Goal: Information Seeking & Learning: Understand process/instructions

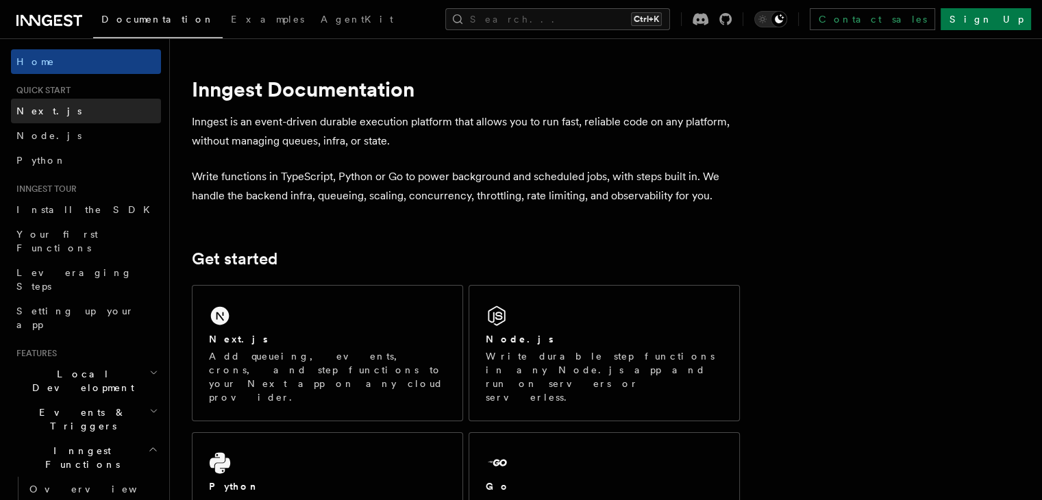
click at [61, 114] on link "Next.js" at bounding box center [86, 111] width 150 height 25
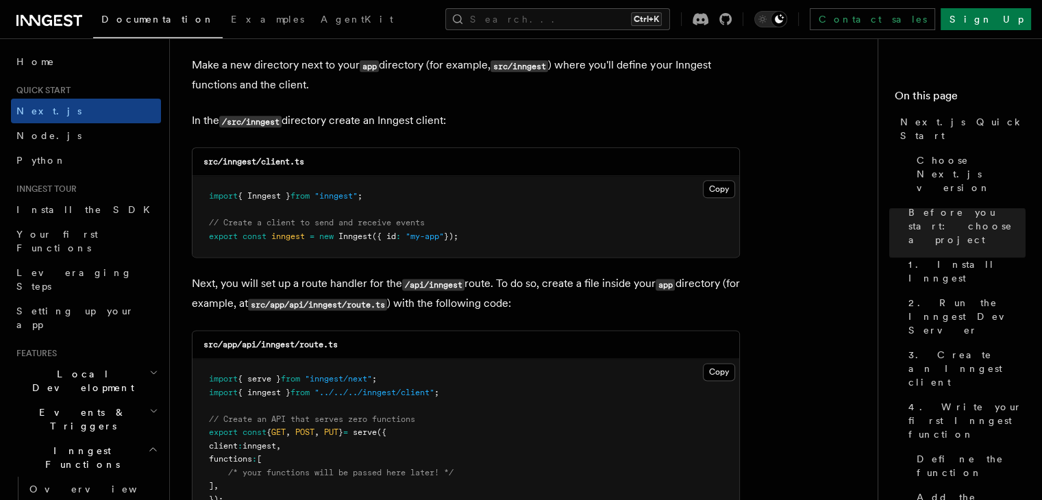
scroll to position [1711, 0]
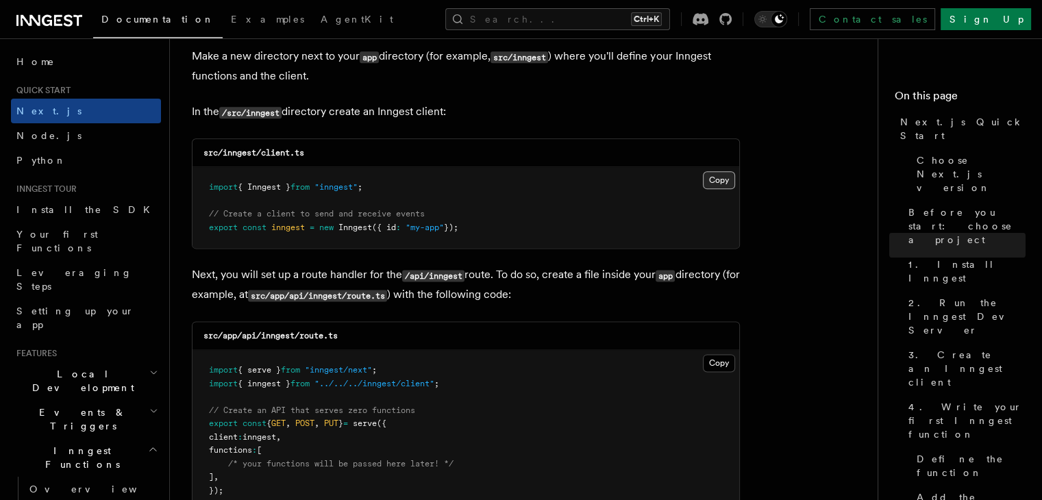
click at [718, 181] on button "Copy Copied" at bounding box center [719, 180] width 32 height 18
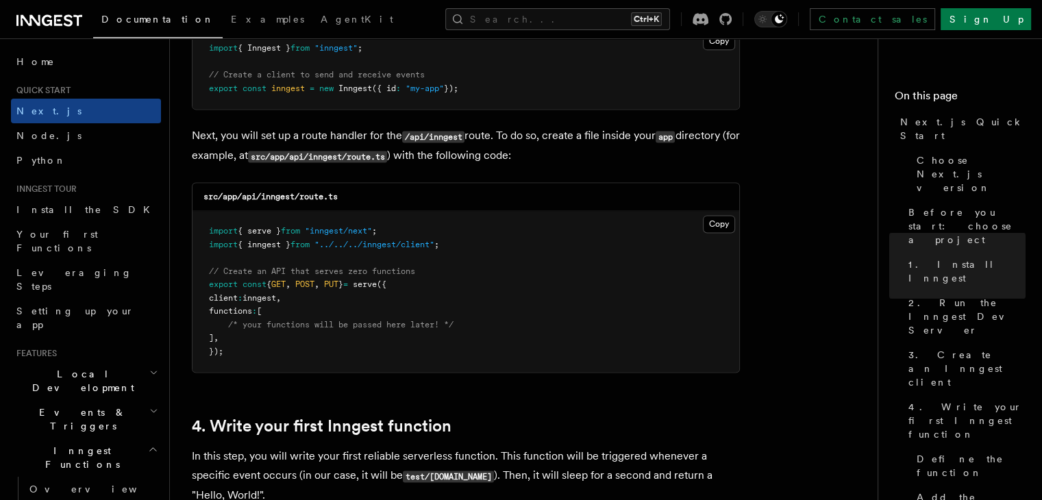
scroll to position [1848, 0]
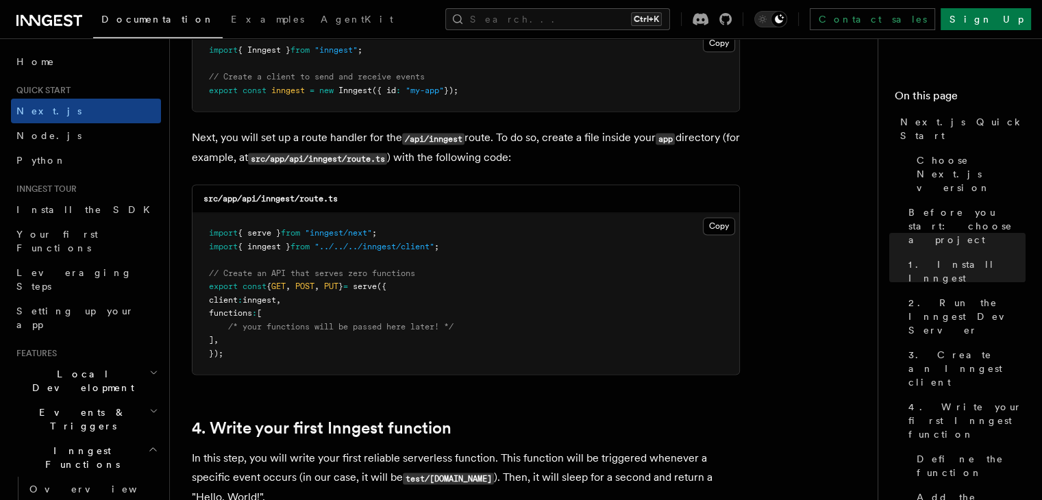
click at [703, 34] on button "Copy Copied" at bounding box center [719, 43] width 32 height 18
click at [720, 225] on button "Copy Copied" at bounding box center [719, 226] width 32 height 18
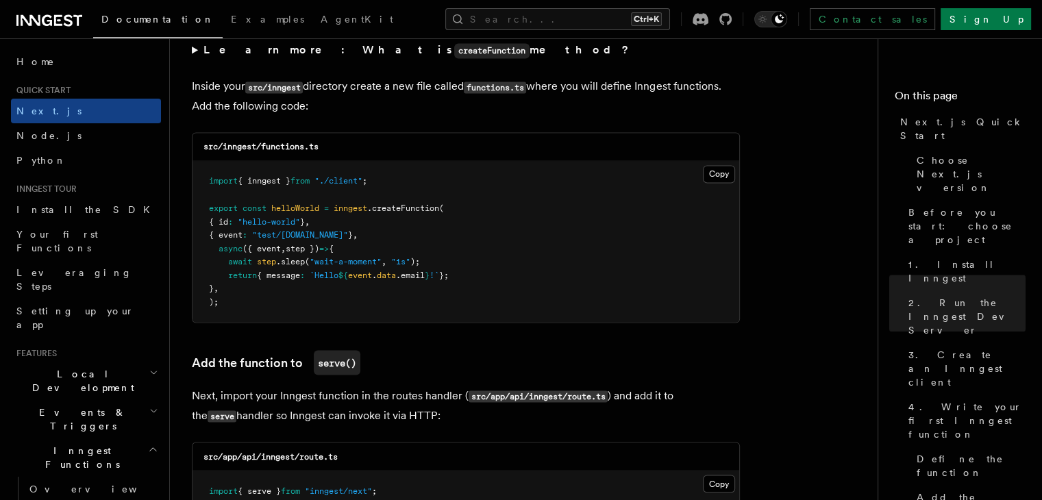
scroll to position [2413, 0]
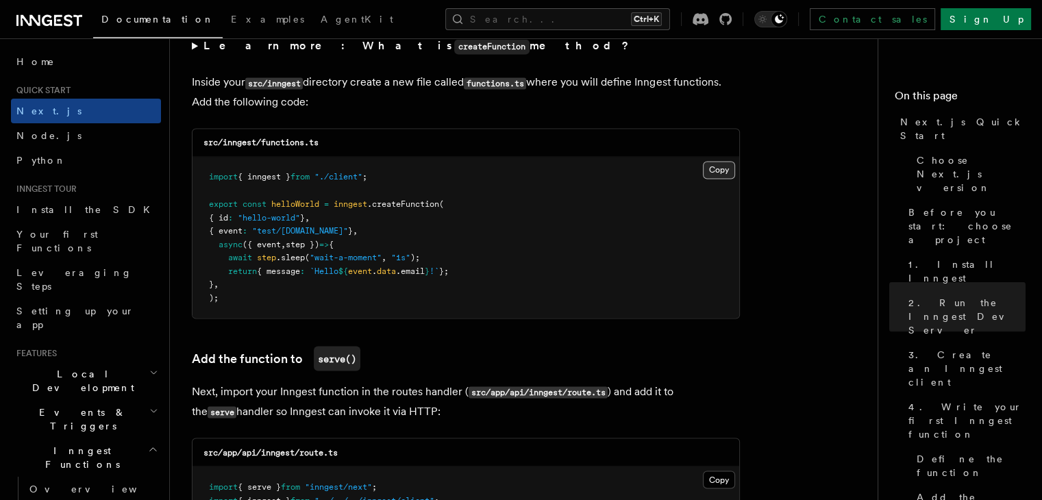
click at [720, 171] on button "Copy Copied" at bounding box center [719, 170] width 32 height 18
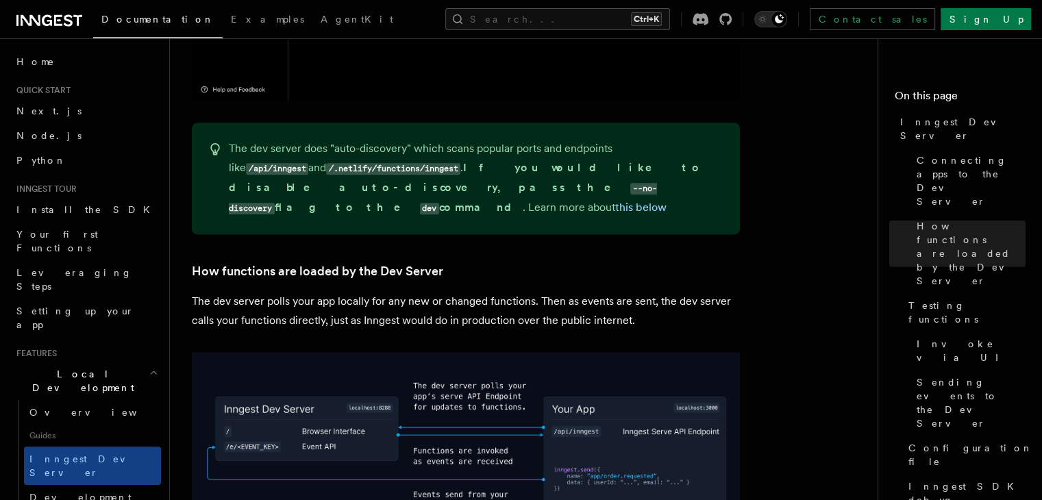
scroll to position [1378, 0]
